Goal: Transaction & Acquisition: Purchase product/service

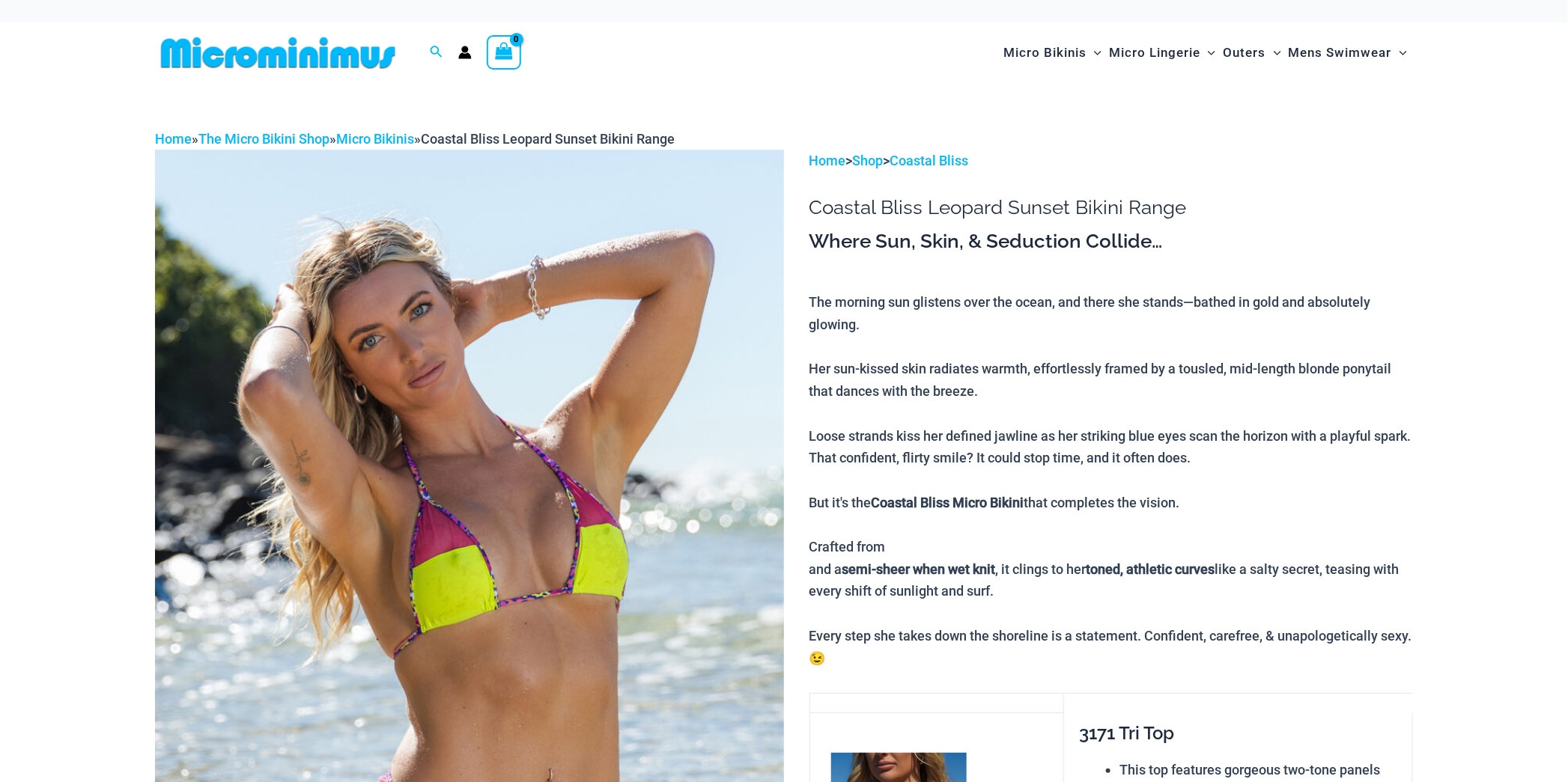
click at [557, 311] on img at bounding box center [469, 624] width 629 height 949
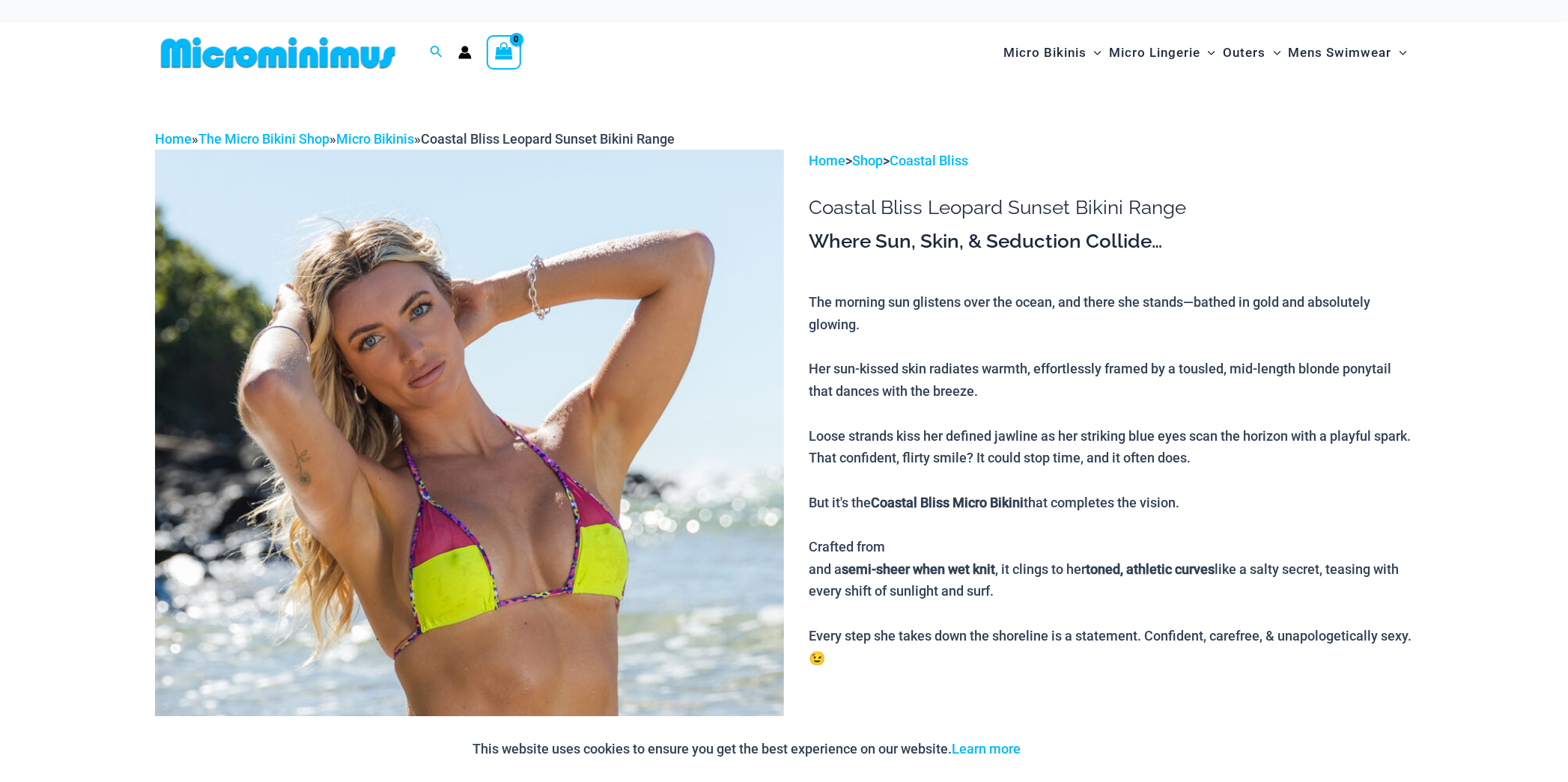
click at [569, 332] on img at bounding box center [469, 624] width 629 height 949
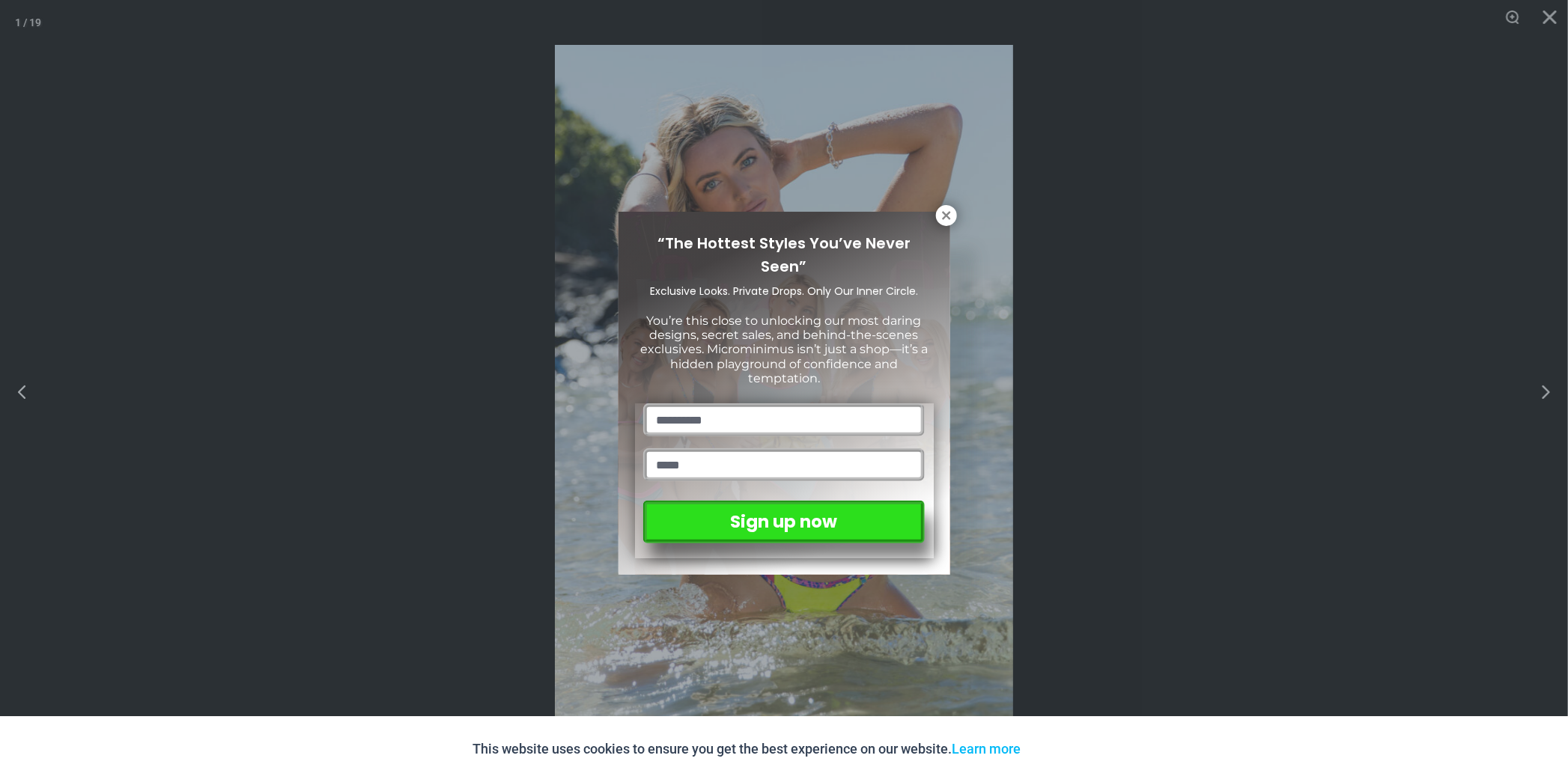
click at [1543, 399] on div "“The Hottest Styles You’ve Never Seen” Exclusive Looks. Private Drops. Only Our…" at bounding box center [784, 391] width 1568 height 782
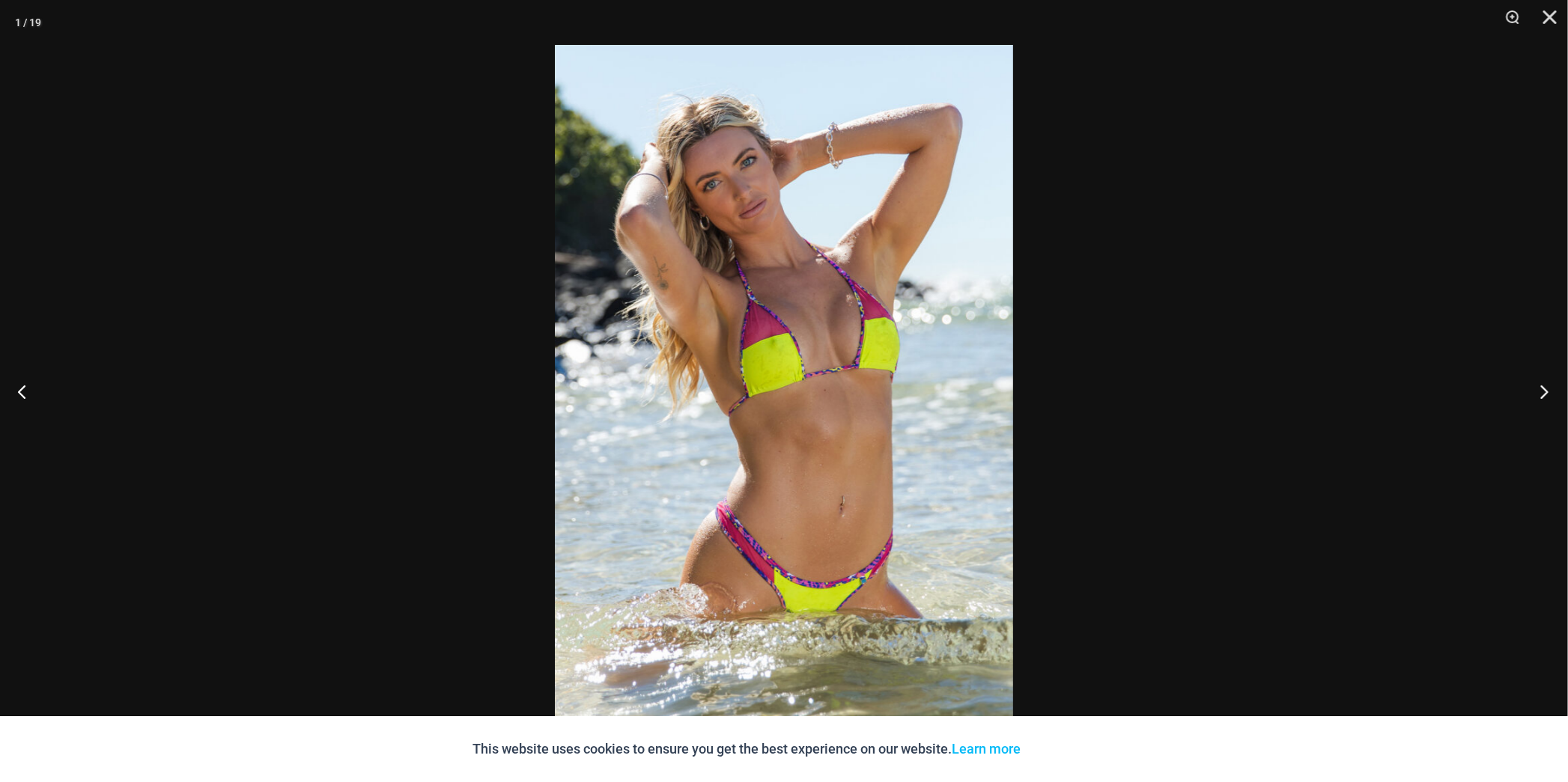
click at [1544, 396] on button "Next" at bounding box center [1540, 392] width 56 height 75
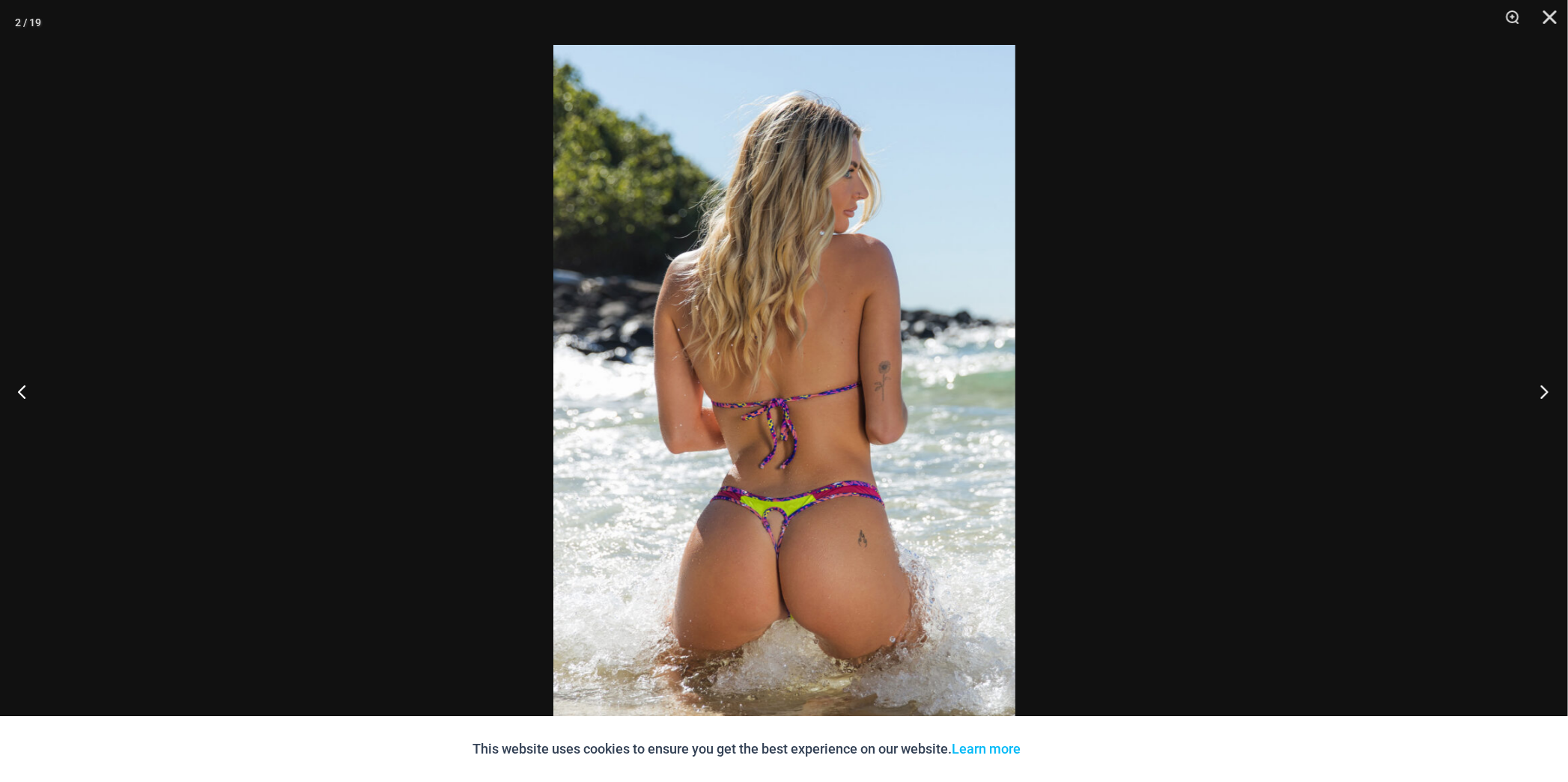
click at [1544, 396] on button "Next" at bounding box center [1540, 392] width 56 height 75
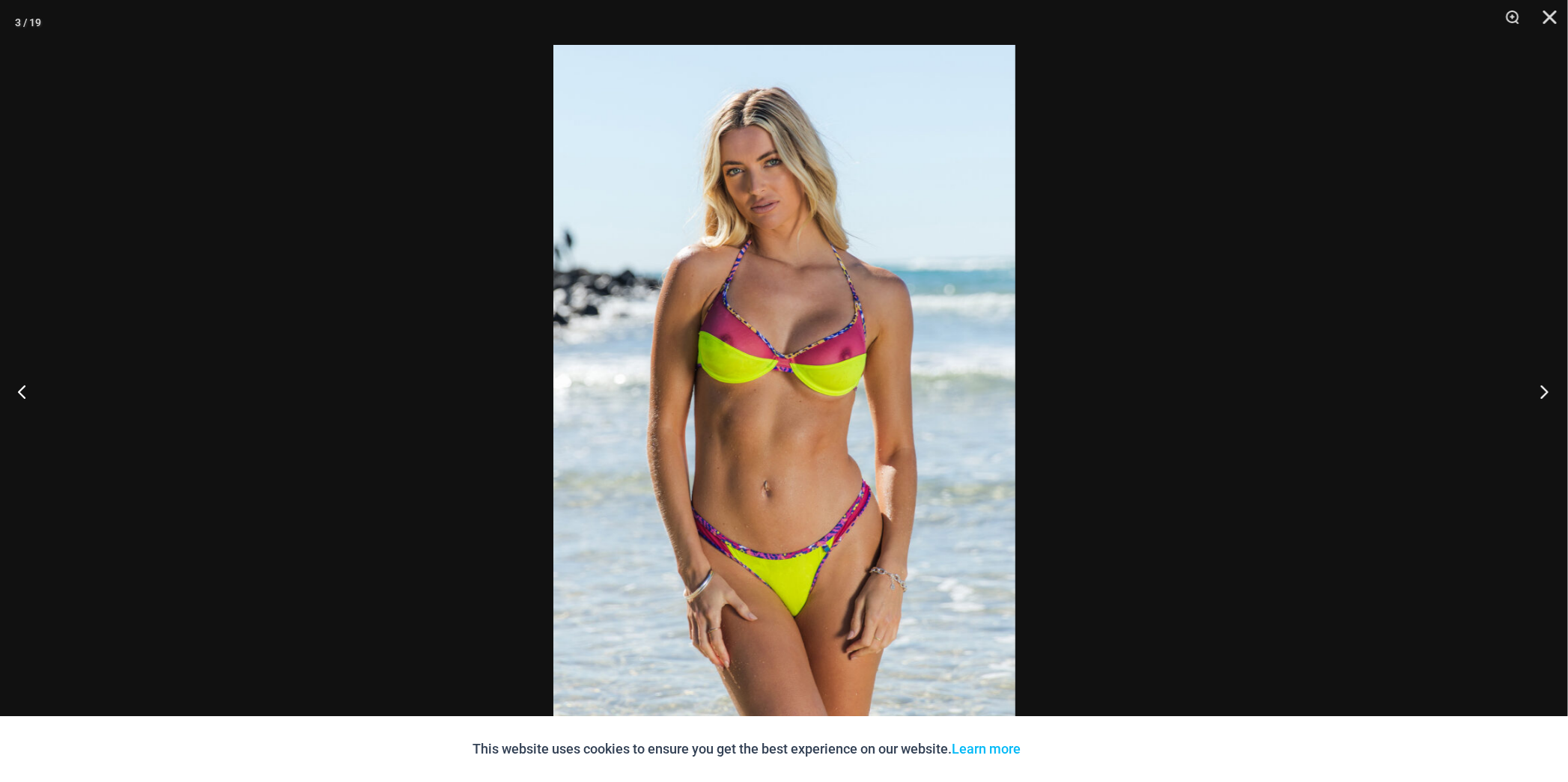
click at [1544, 396] on button "Next" at bounding box center [1540, 392] width 56 height 75
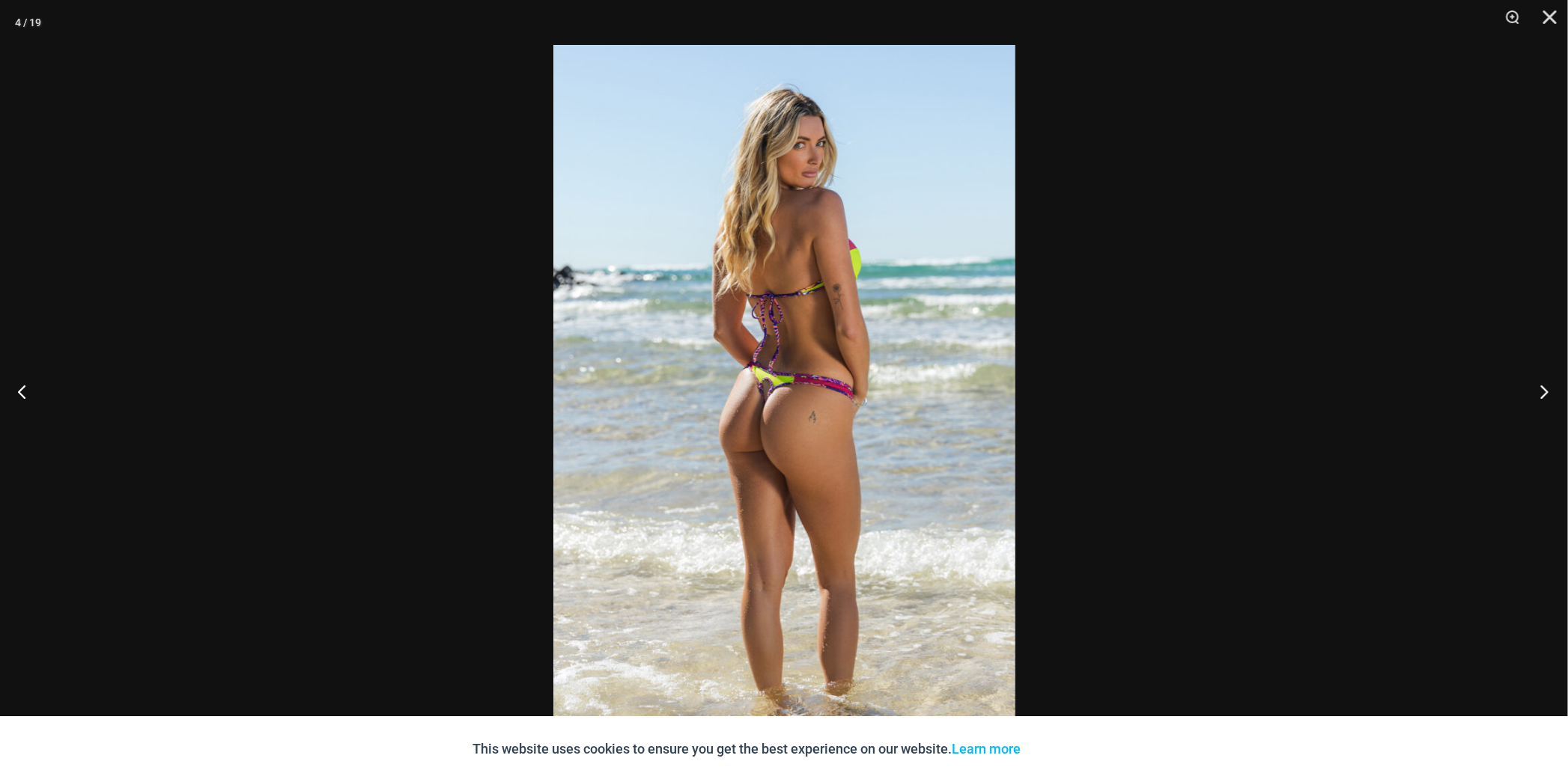
click at [1544, 396] on button "Next" at bounding box center [1540, 392] width 56 height 75
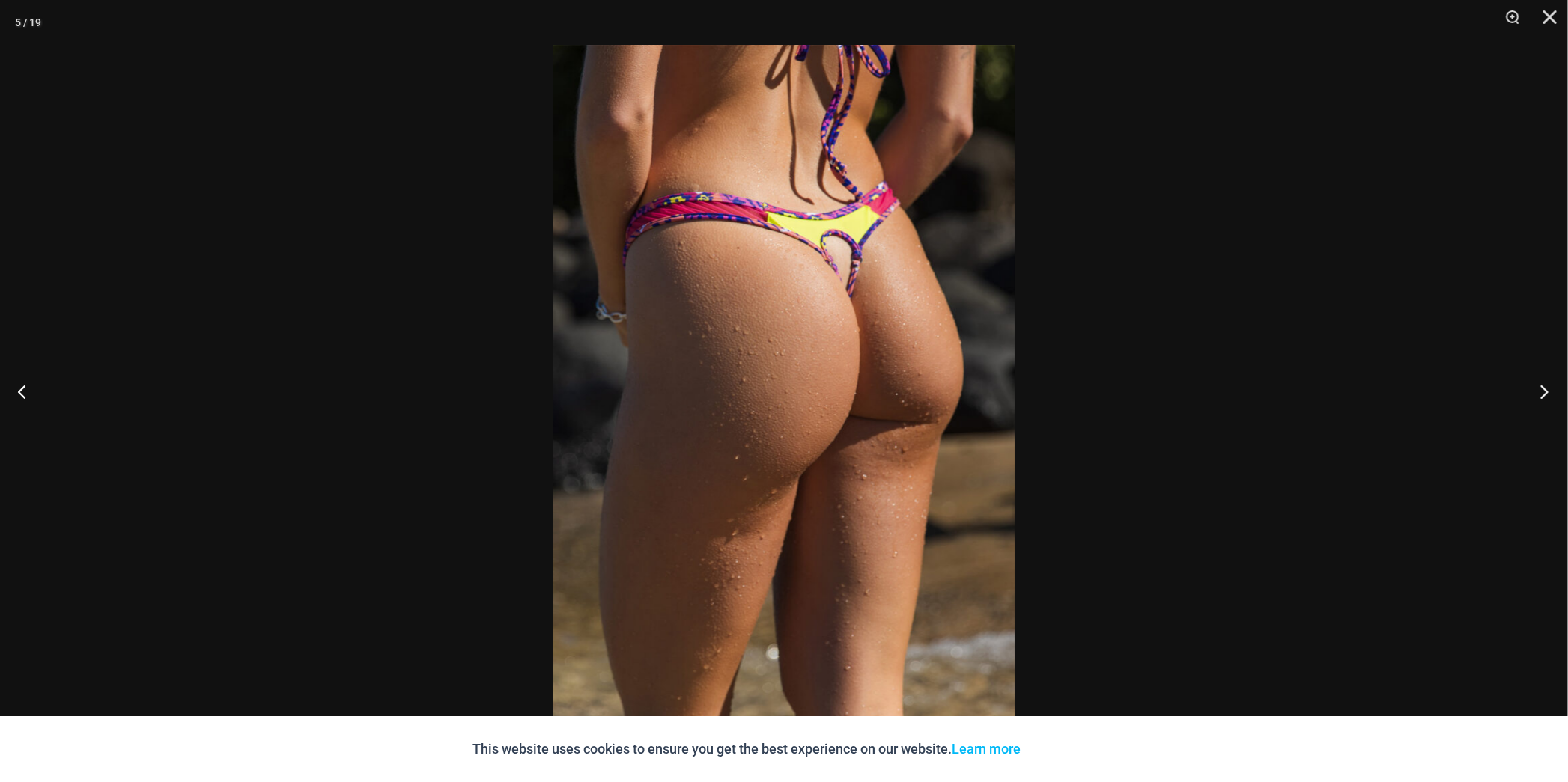
click at [1544, 396] on button "Next" at bounding box center [1540, 392] width 56 height 75
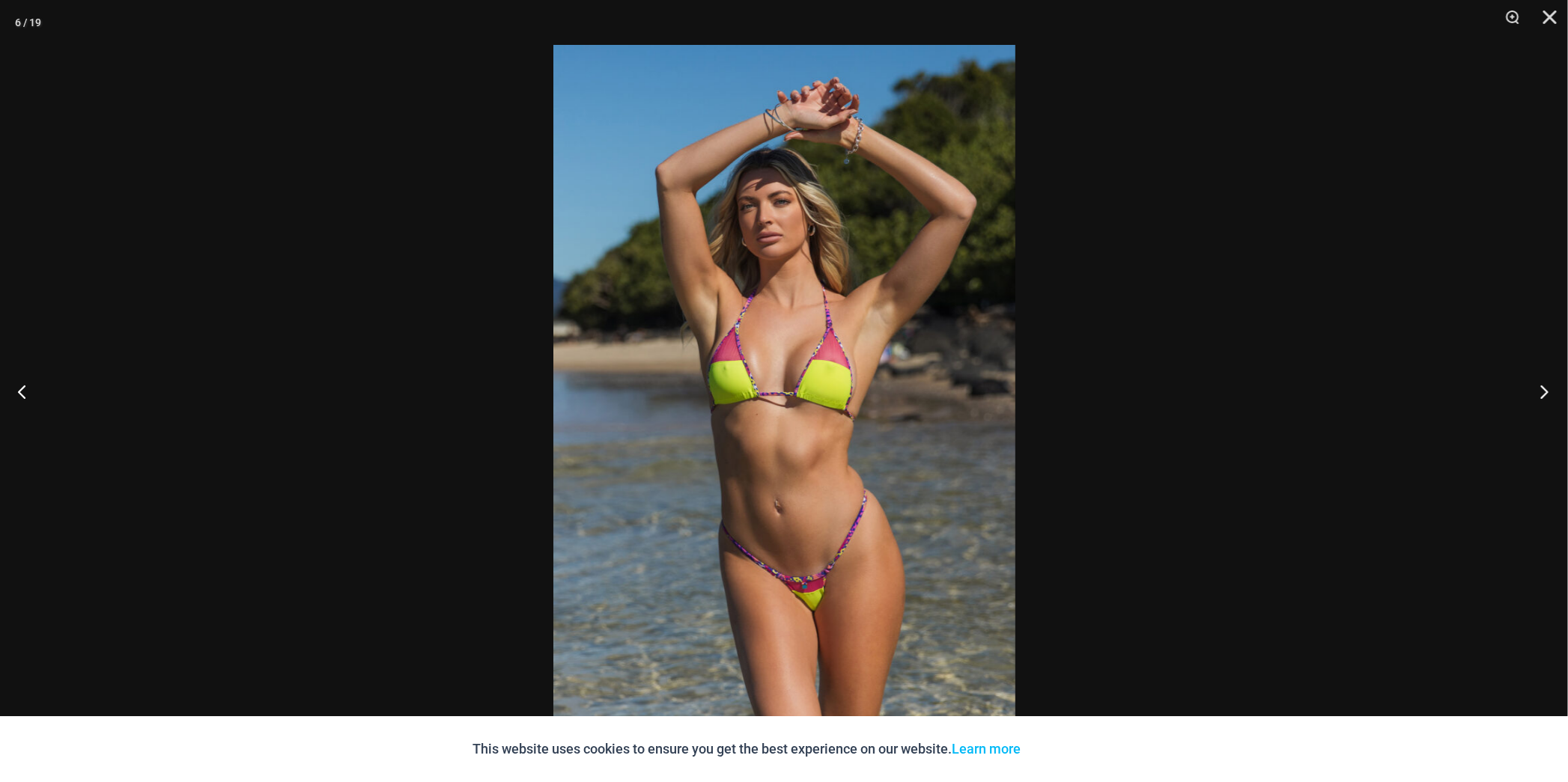
click at [1544, 396] on button "Next" at bounding box center [1540, 392] width 56 height 75
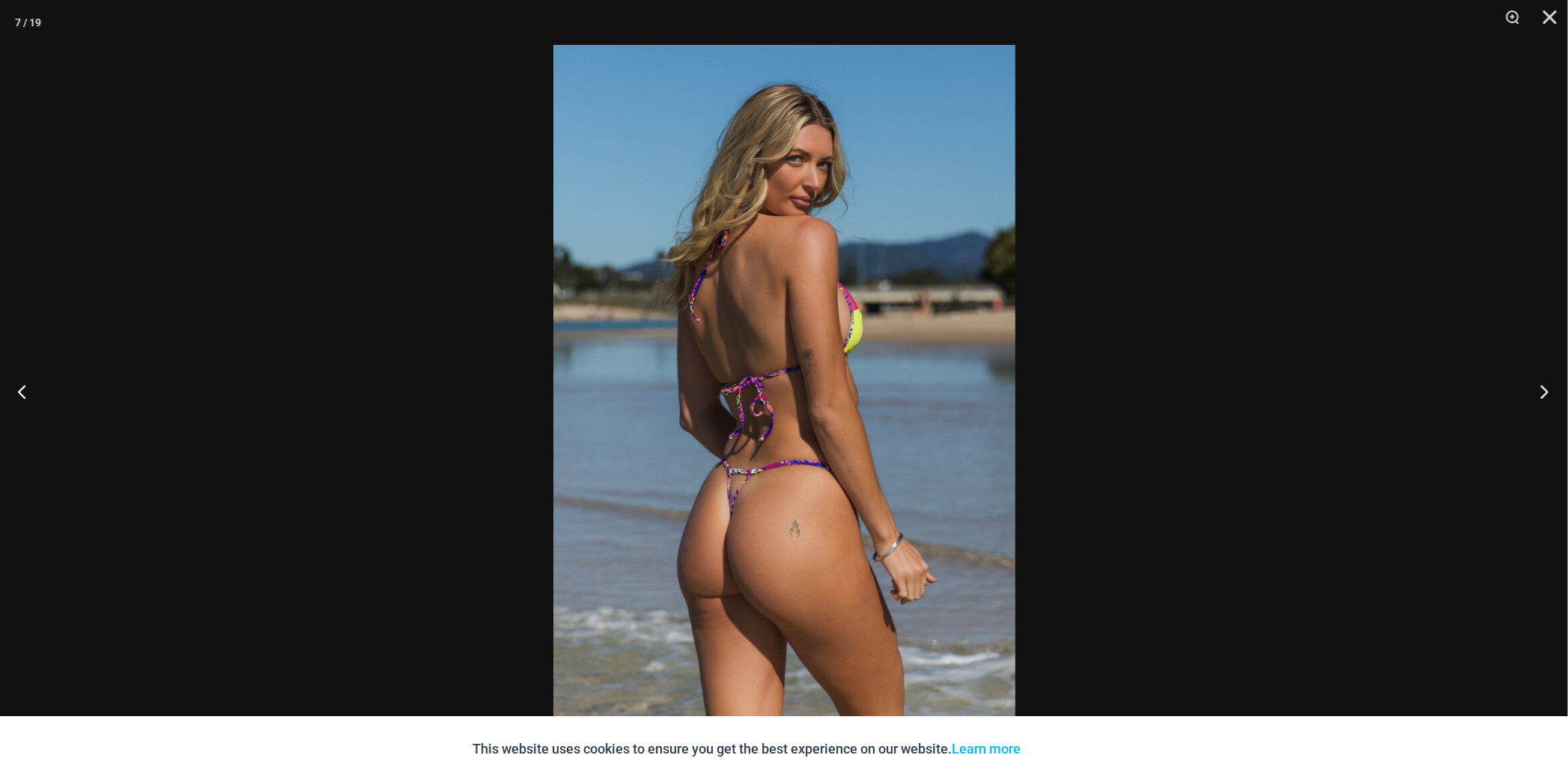
click at [1544, 396] on button "Next" at bounding box center [1540, 392] width 56 height 75
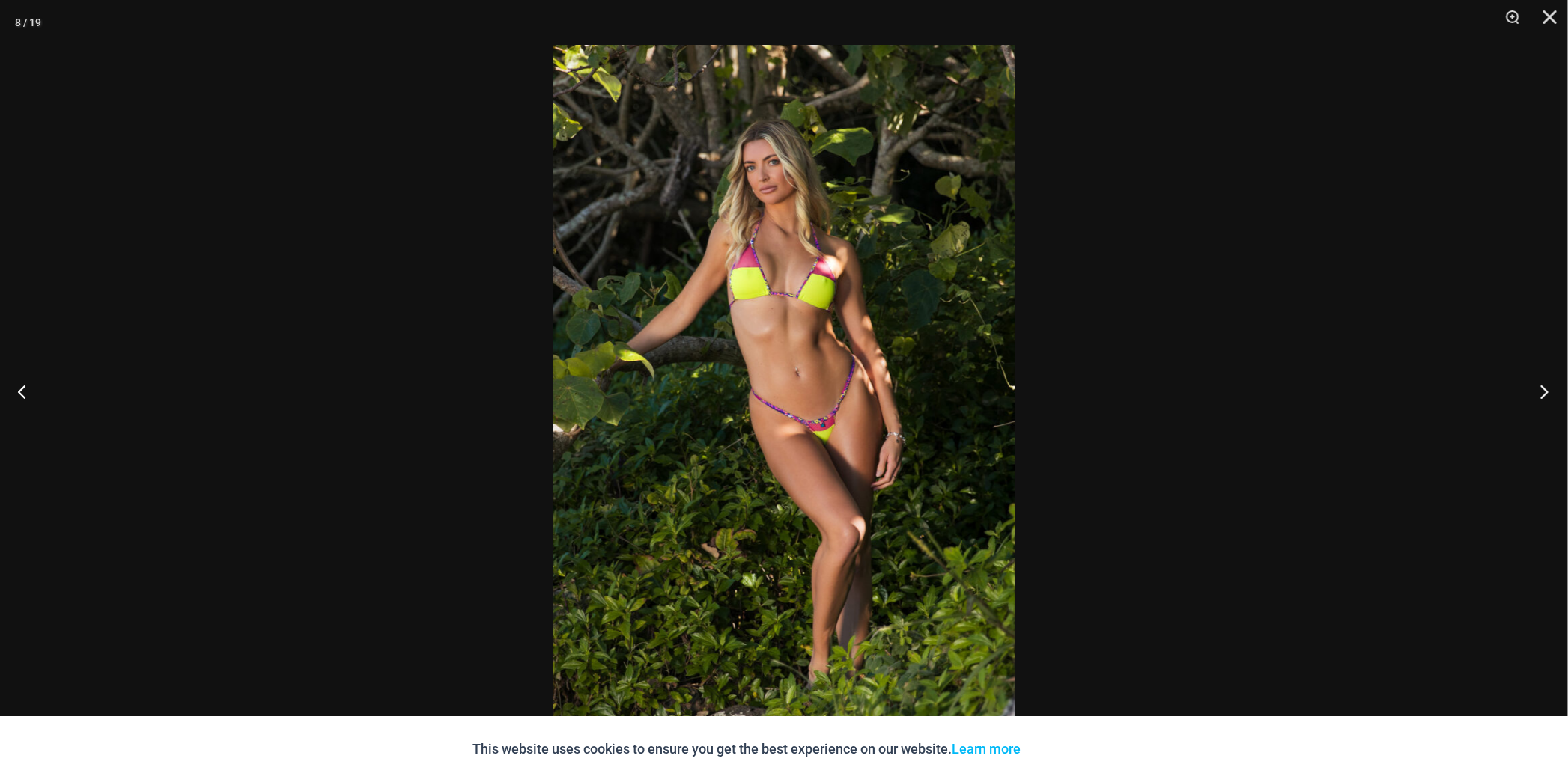
click at [1544, 396] on button "Next" at bounding box center [1540, 392] width 56 height 75
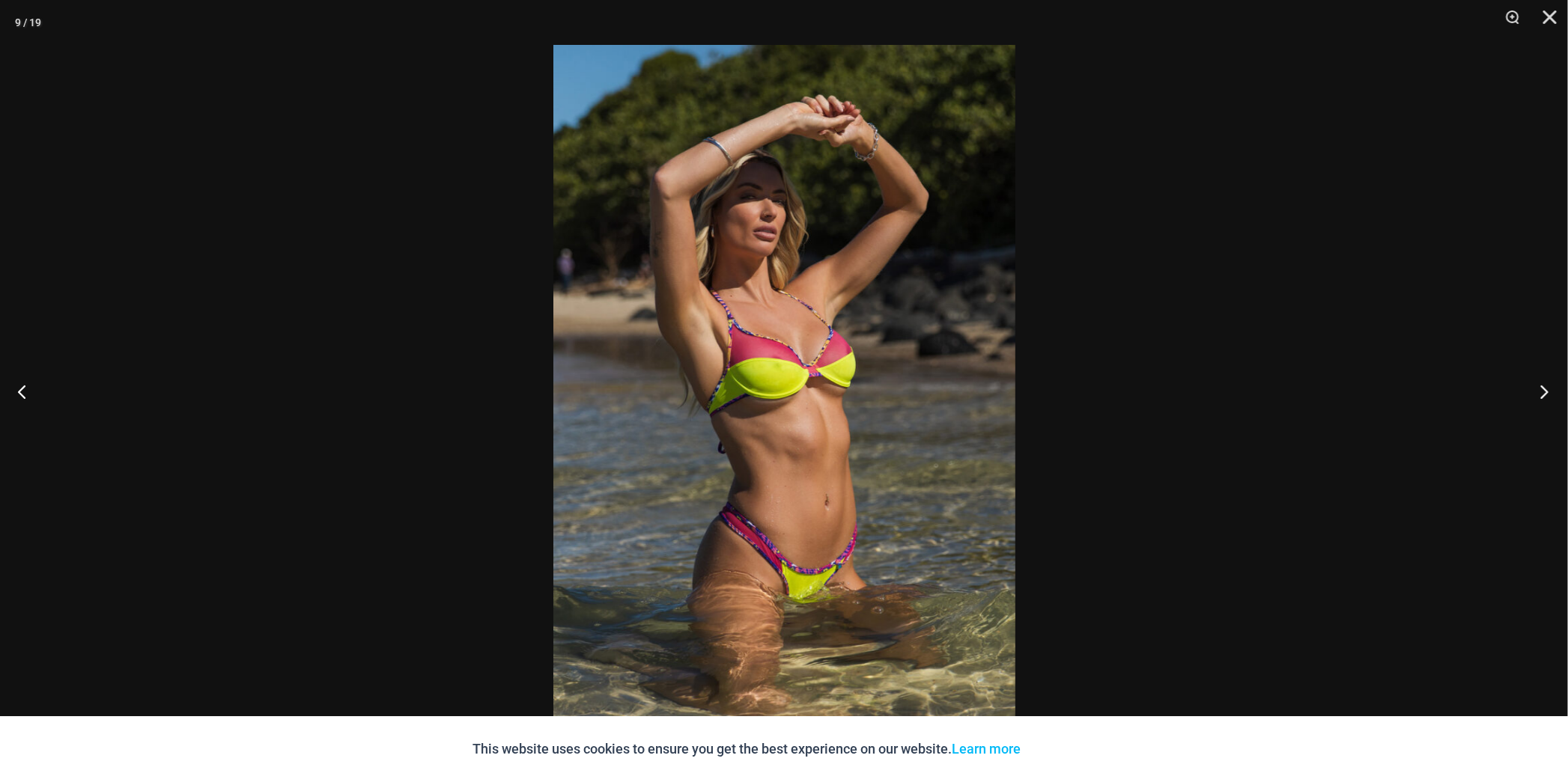
click at [1544, 396] on button "Next" at bounding box center [1540, 392] width 56 height 75
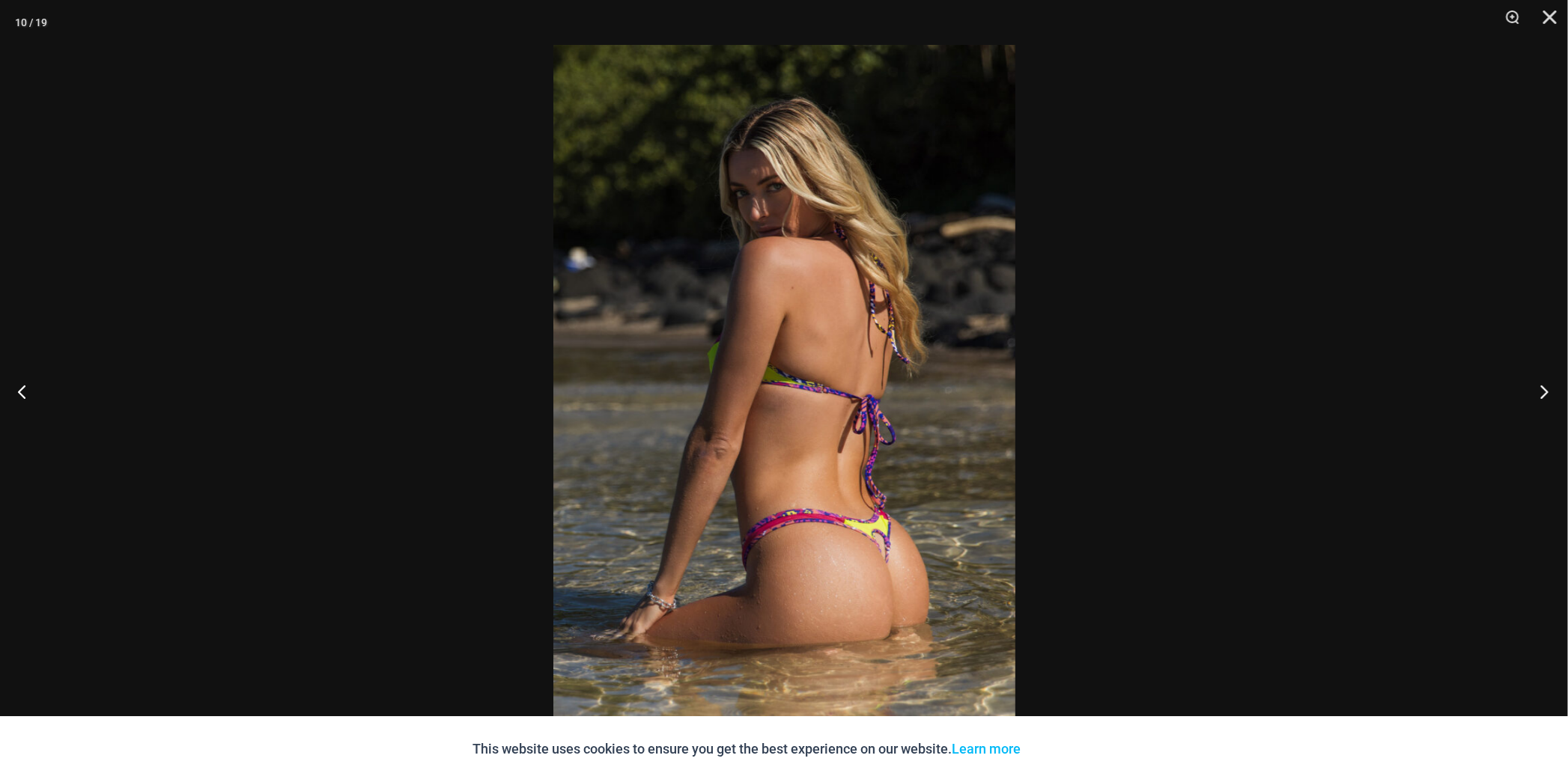
click at [1544, 396] on button "Next" at bounding box center [1540, 392] width 56 height 75
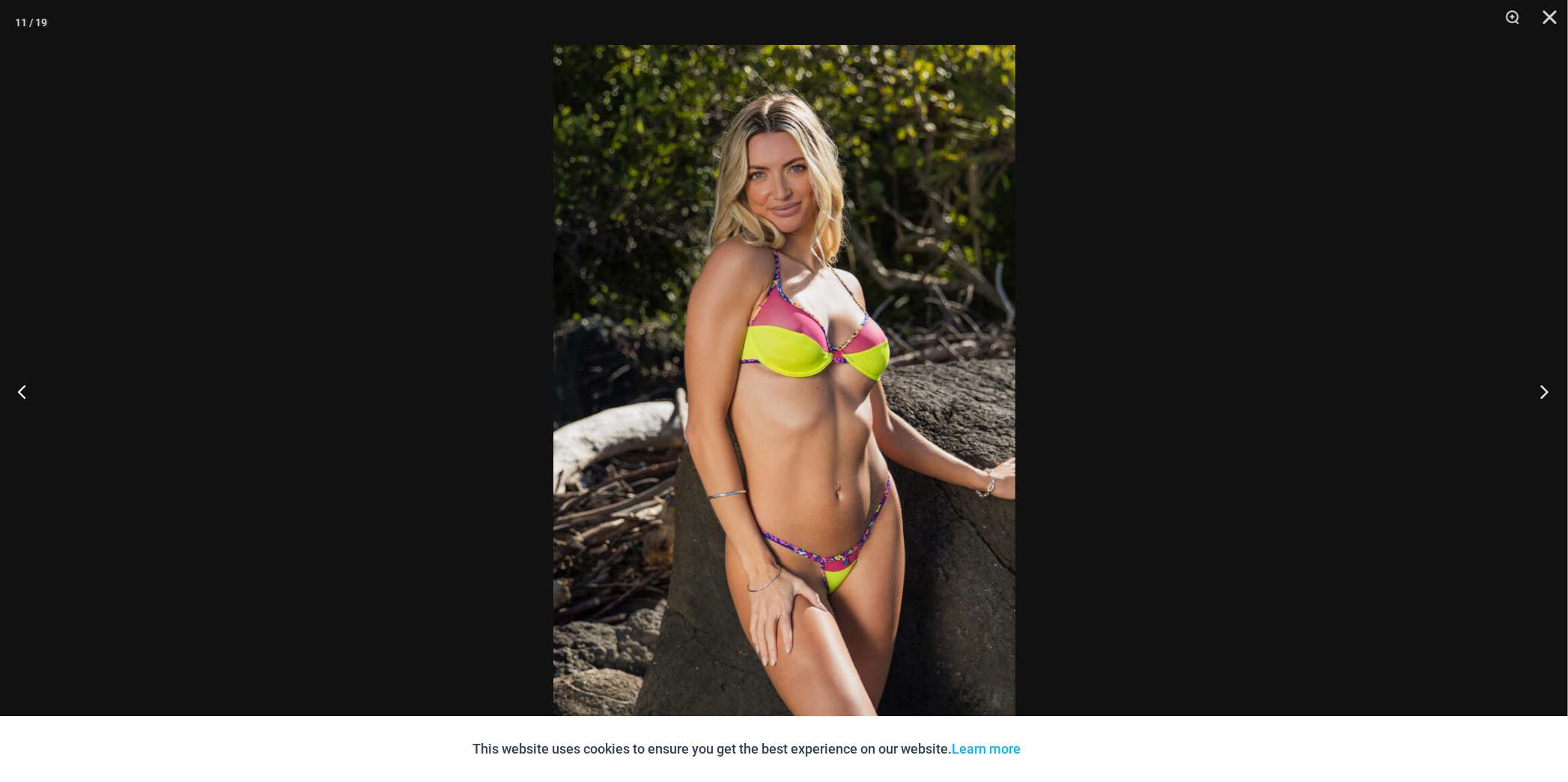
click at [1544, 396] on button "Next" at bounding box center [1540, 392] width 56 height 75
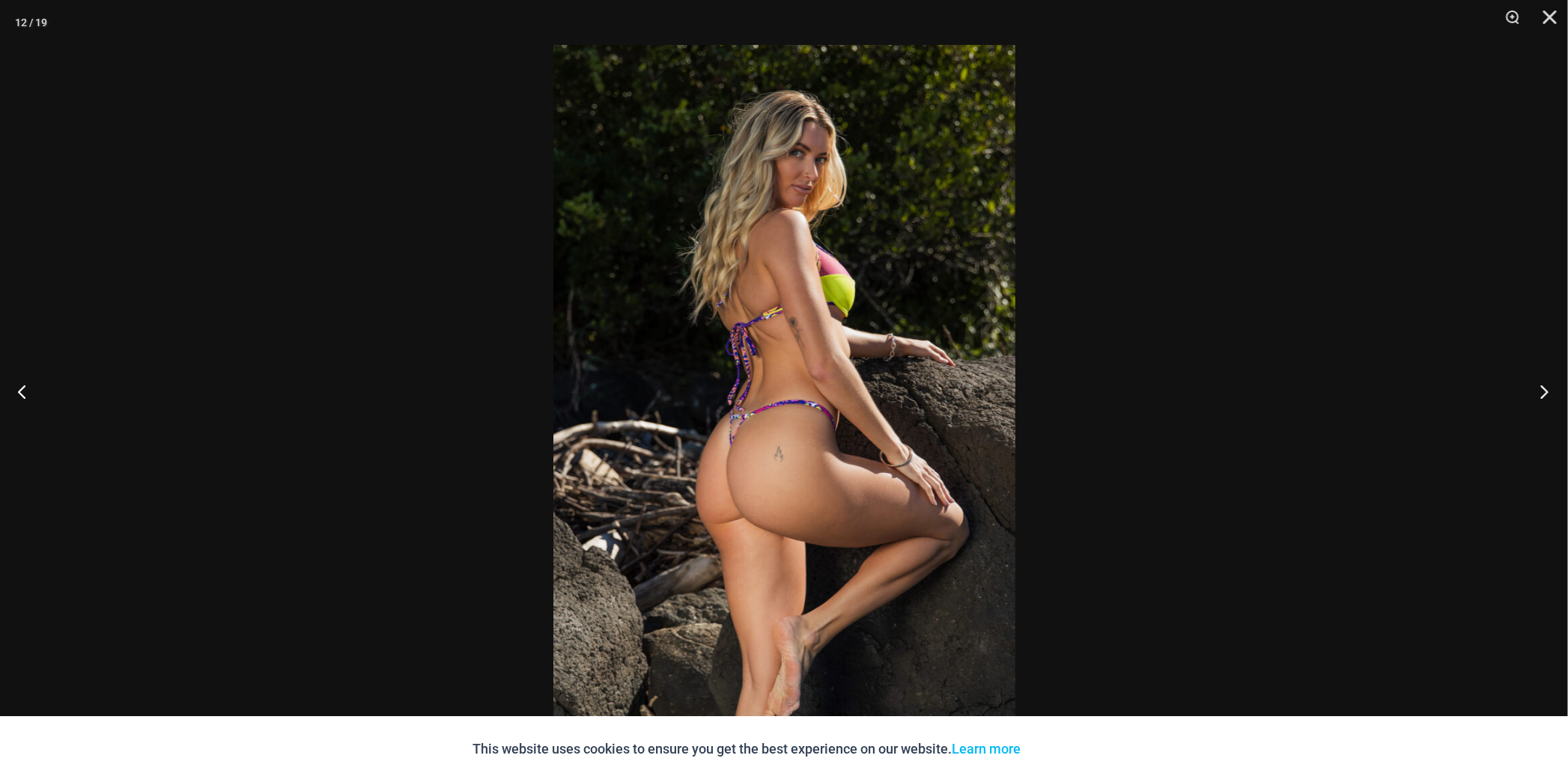
click at [1544, 396] on button "Next" at bounding box center [1540, 392] width 56 height 75
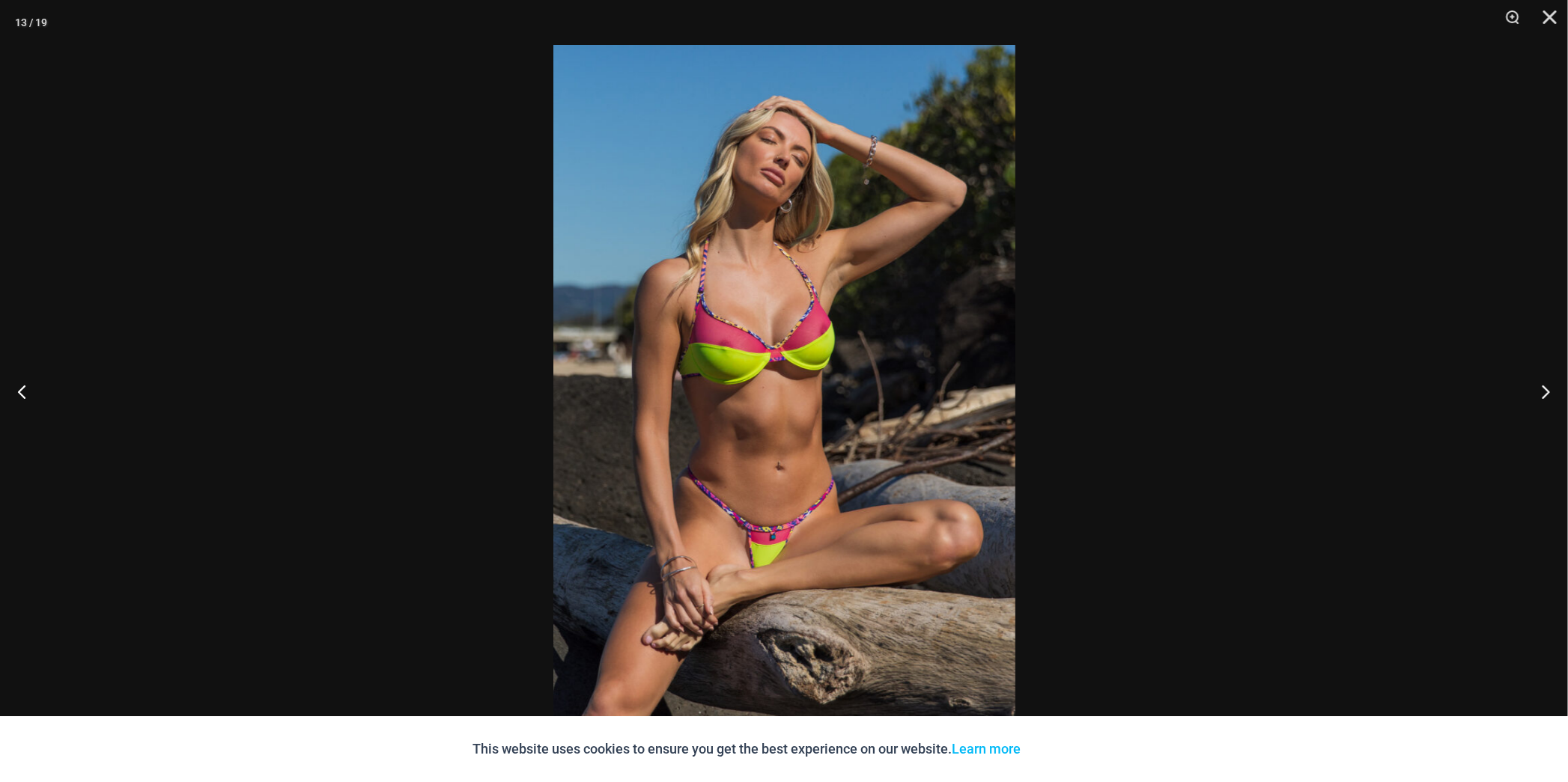
click at [916, 417] on img at bounding box center [784, 391] width 462 height 693
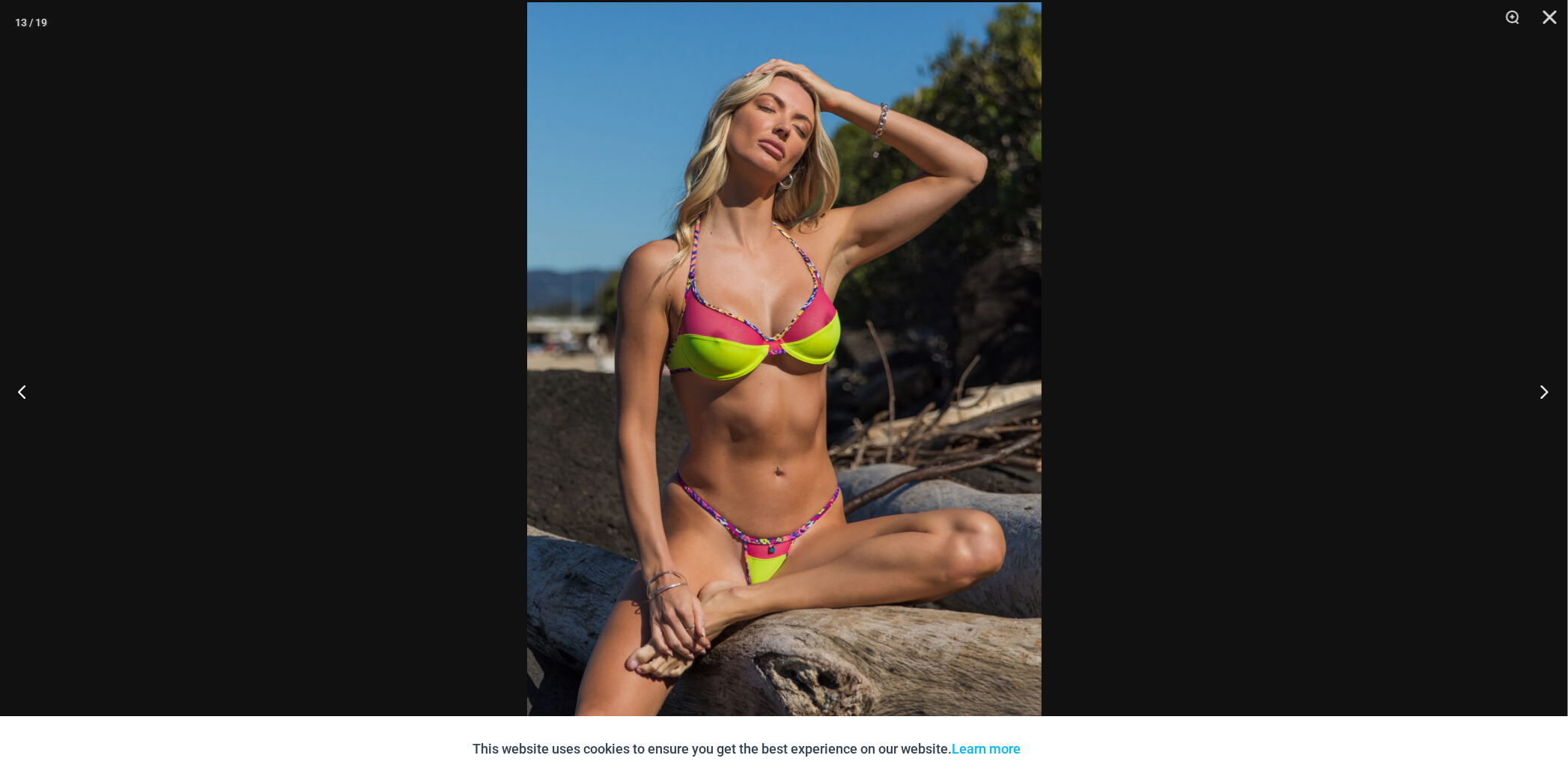
click at [1540, 392] on button "Next" at bounding box center [1540, 392] width 56 height 75
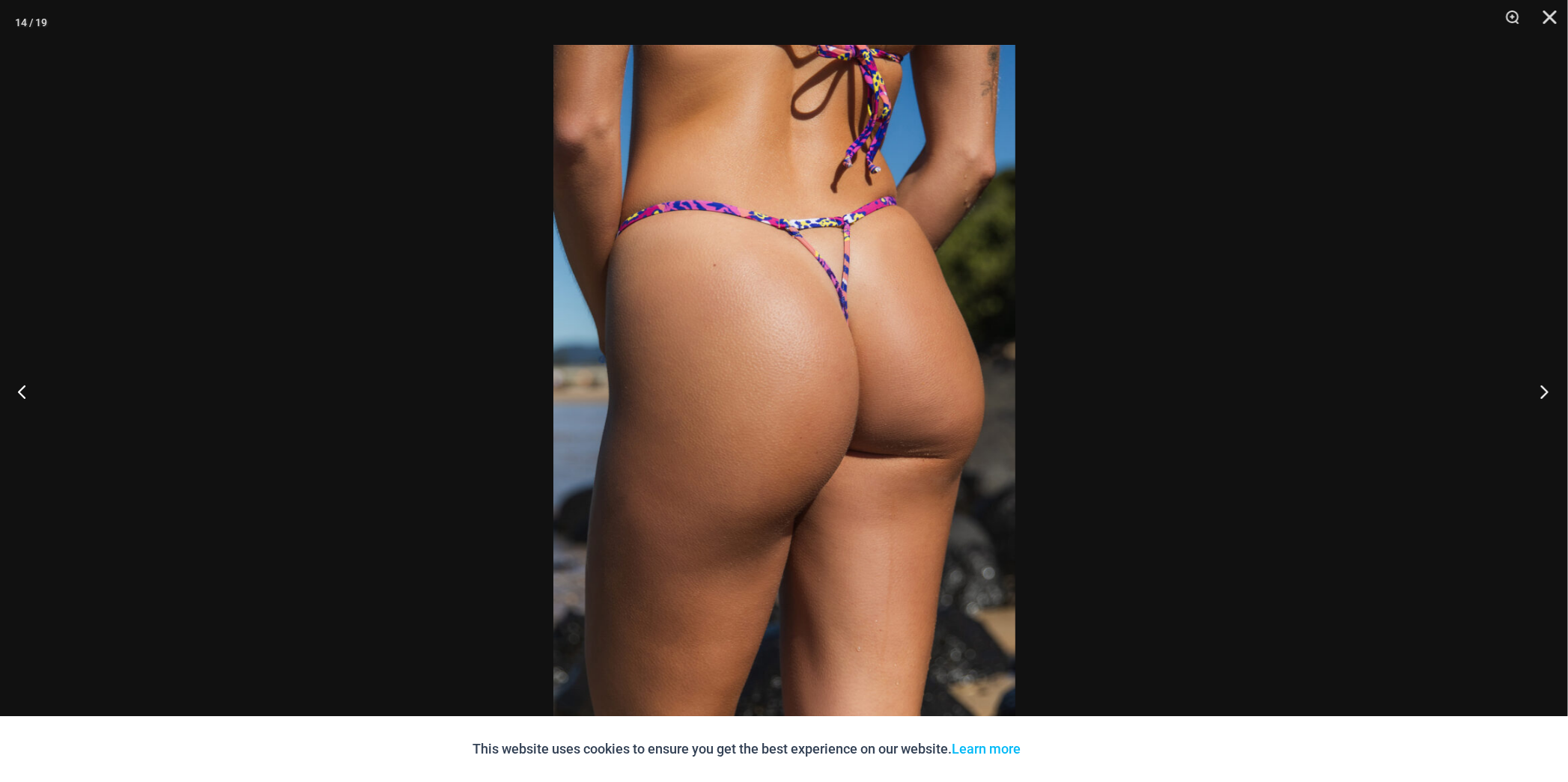
click at [1540, 392] on button "Next" at bounding box center [1540, 392] width 56 height 75
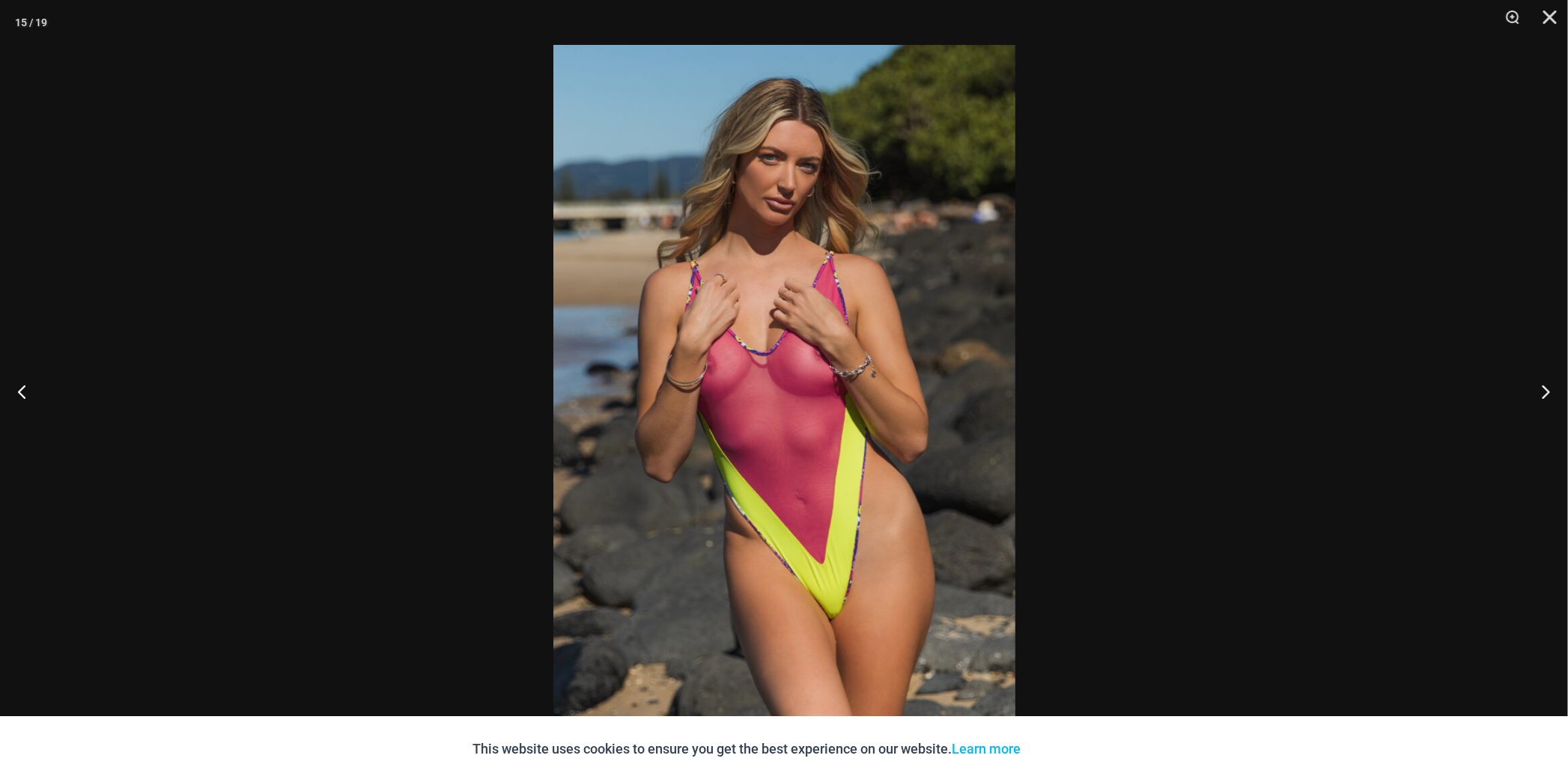
click at [962, 446] on img at bounding box center [784, 391] width 462 height 693
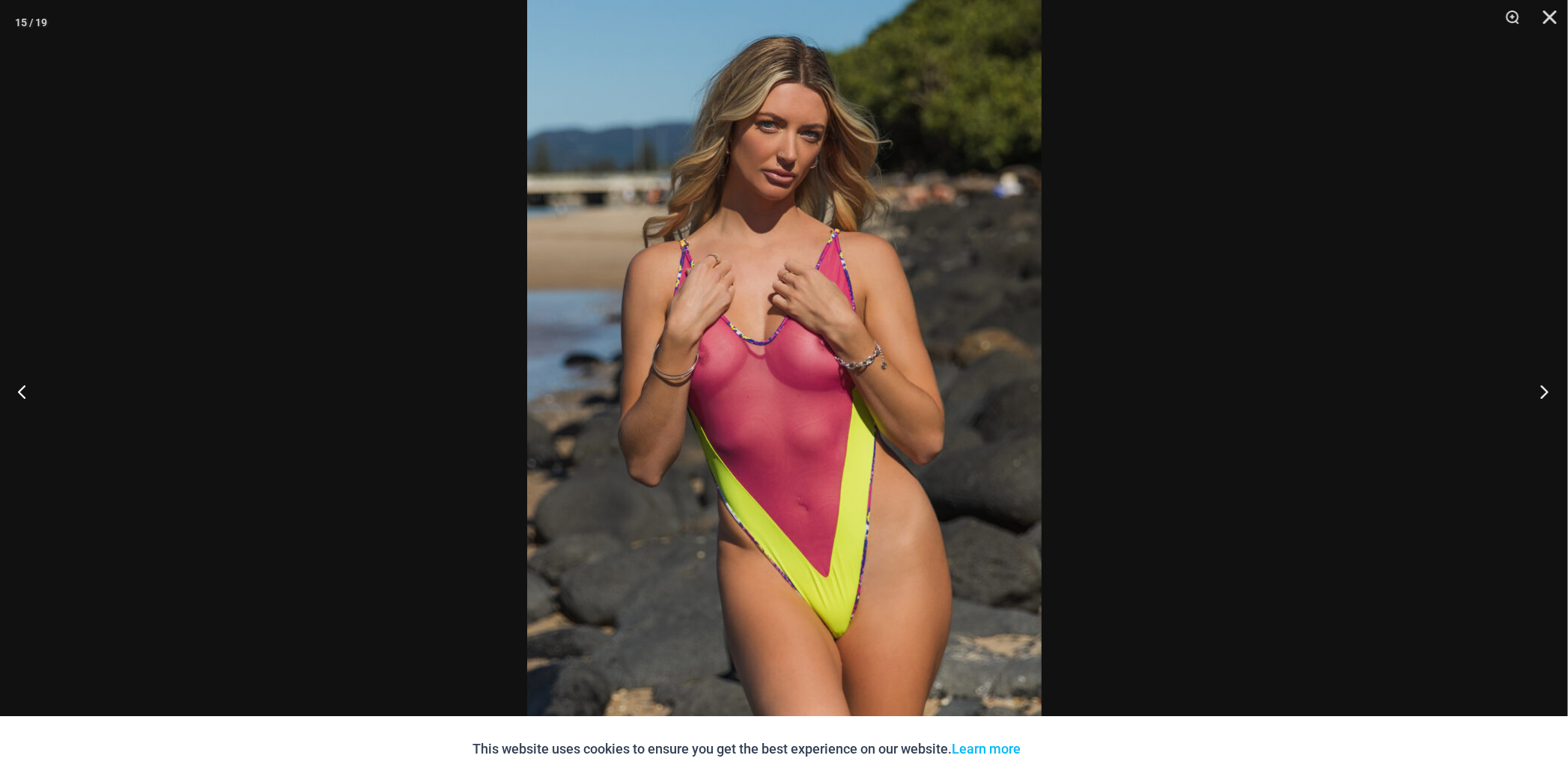
click at [1544, 393] on button "Next" at bounding box center [1540, 392] width 56 height 75
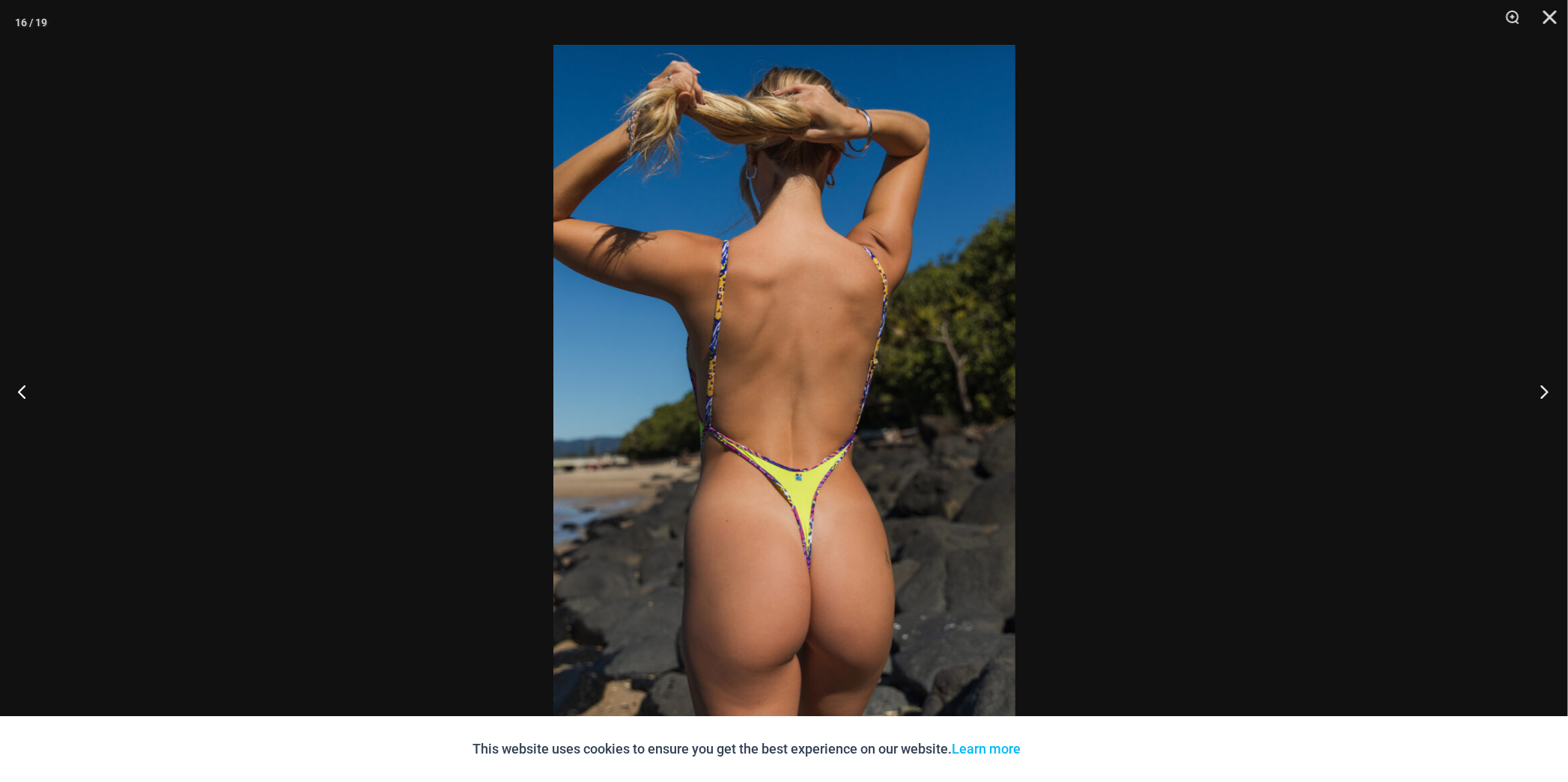
click at [1544, 393] on button "Next" at bounding box center [1540, 392] width 56 height 75
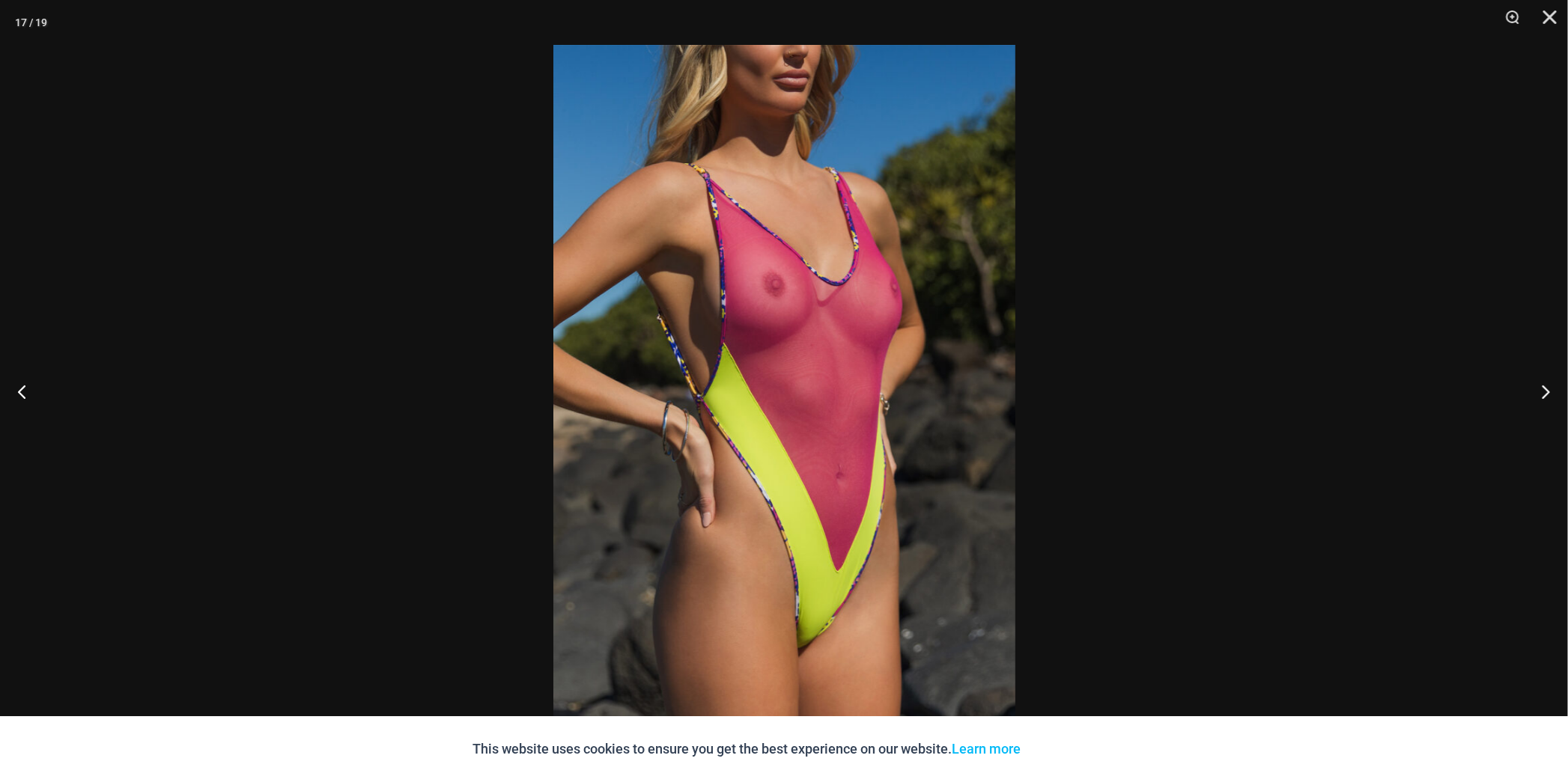
click at [807, 421] on img at bounding box center [784, 391] width 462 height 693
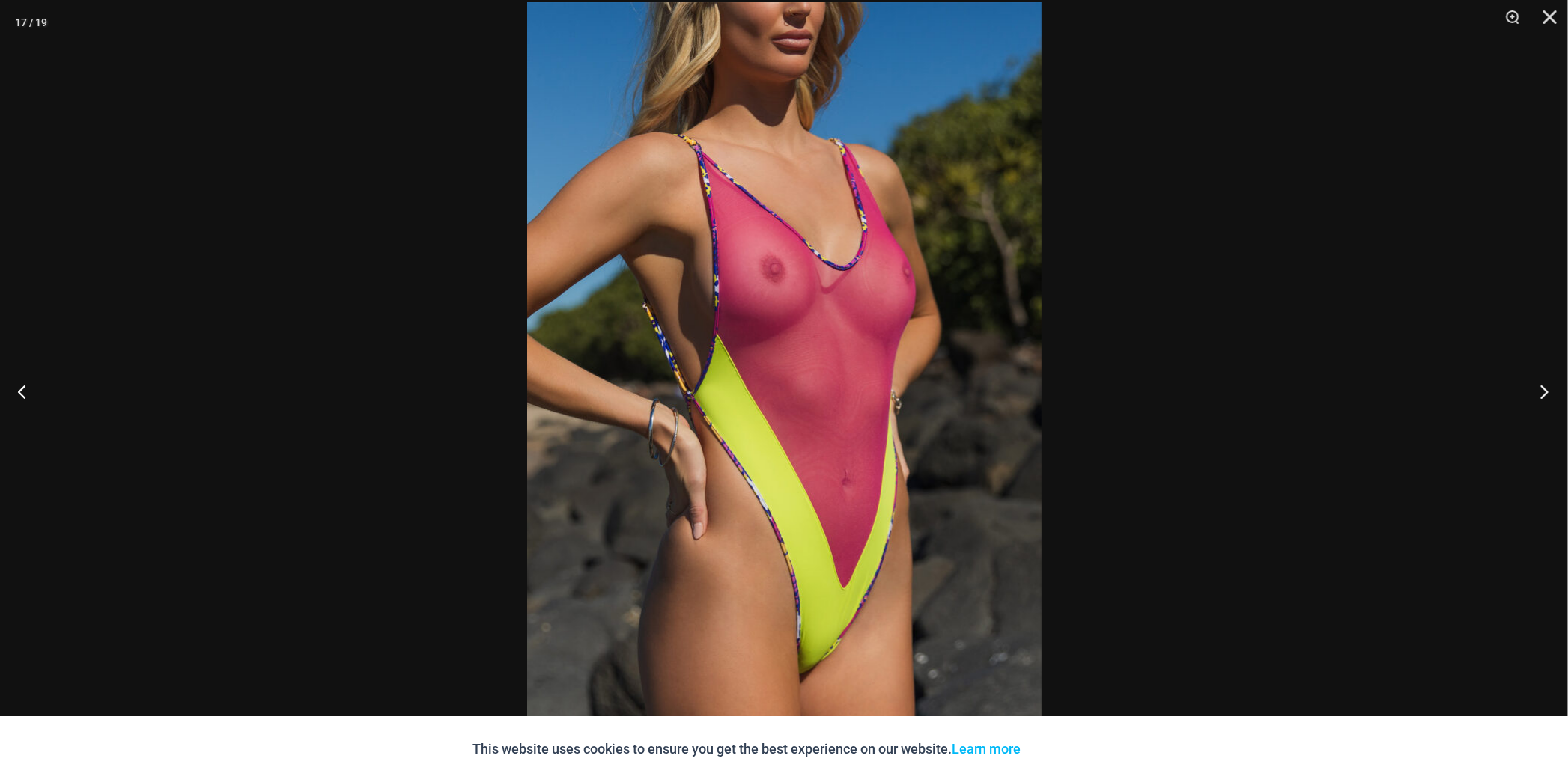
click at [1558, 391] on button "Next" at bounding box center [1540, 392] width 56 height 75
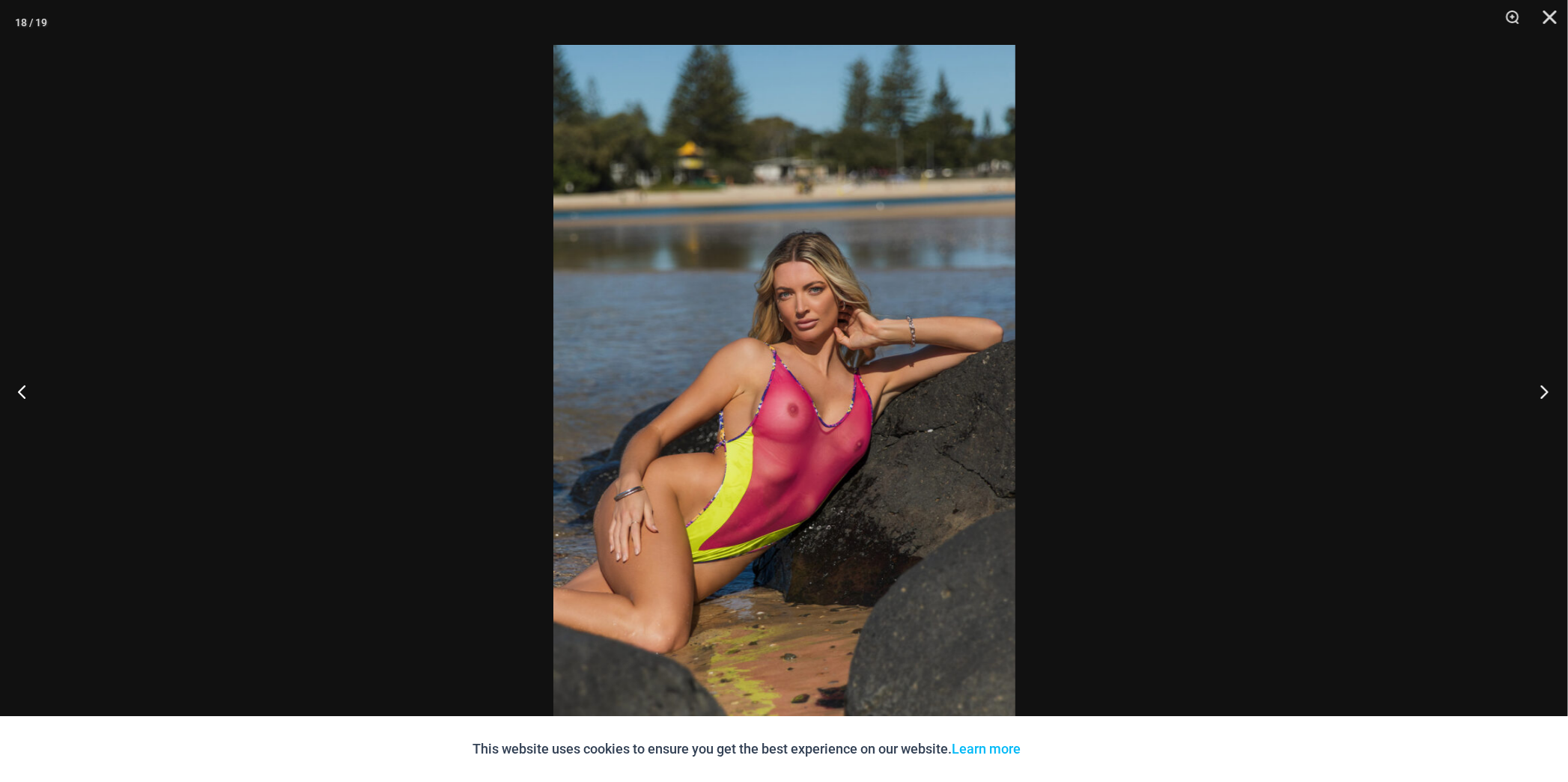
click at [1558, 391] on button "Next" at bounding box center [1540, 392] width 56 height 75
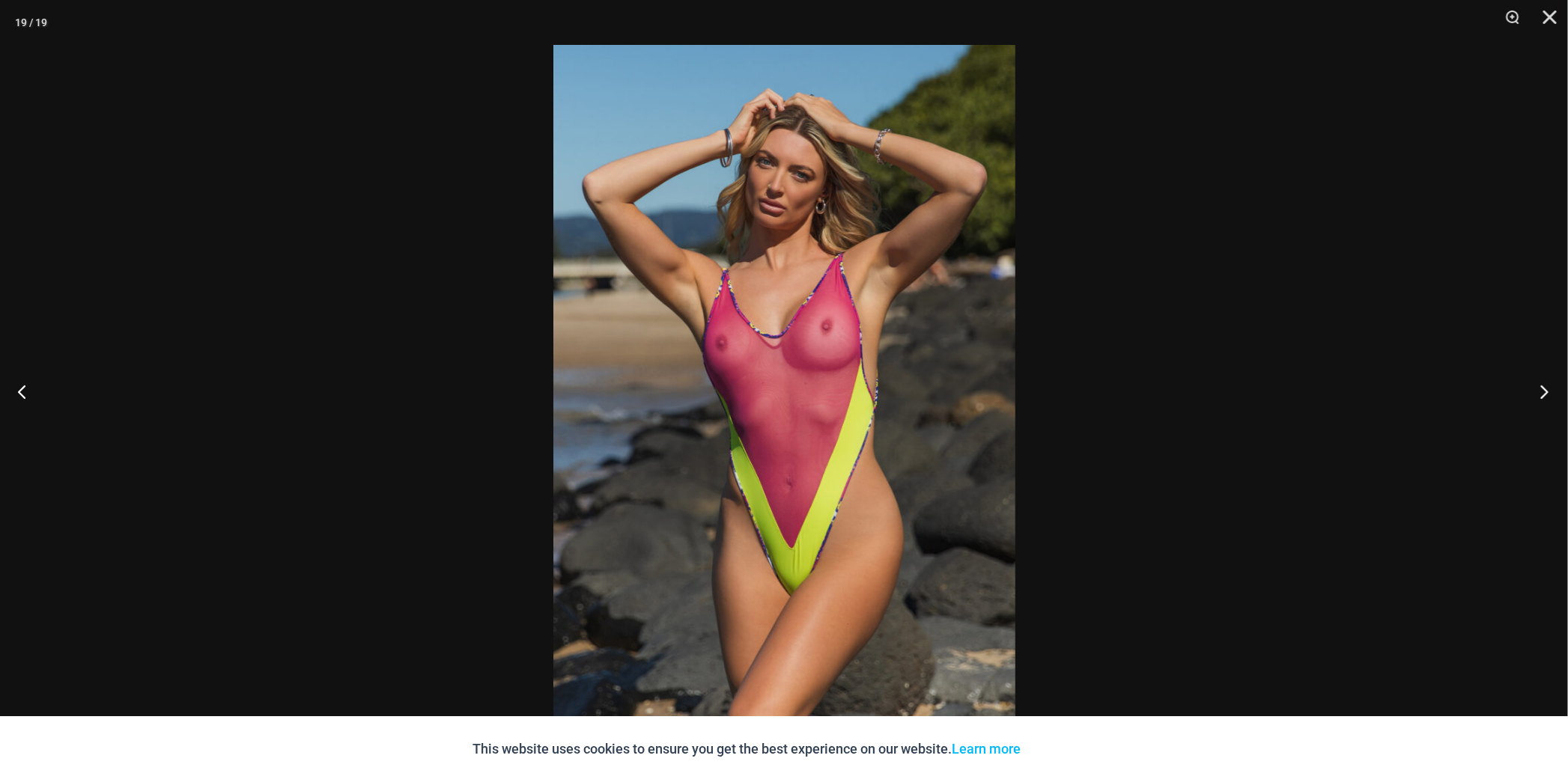
click at [1558, 391] on button "Next" at bounding box center [1540, 392] width 56 height 75
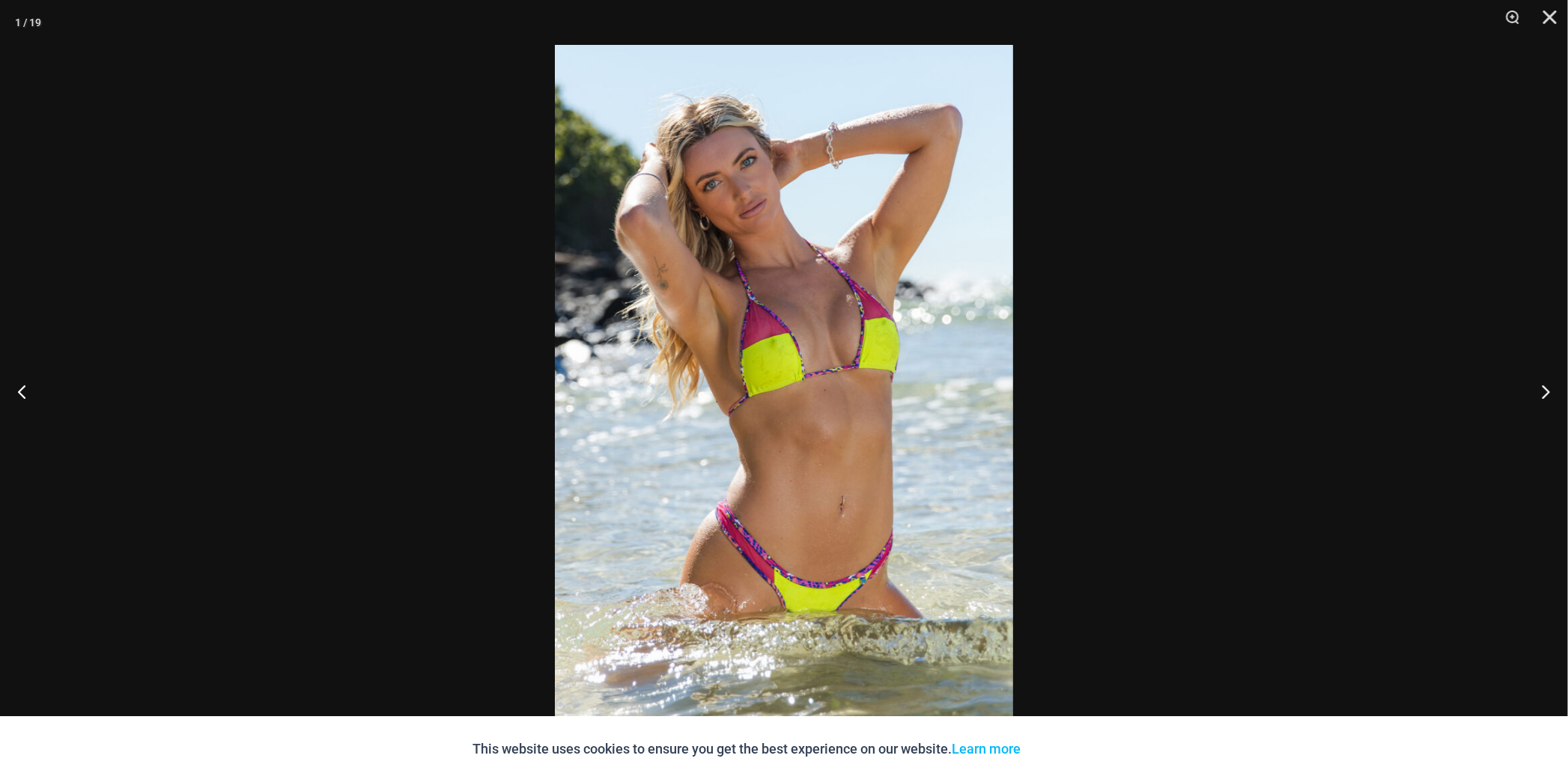
click at [1191, 368] on div at bounding box center [784, 391] width 1568 height 782
